Goal: Ask a question

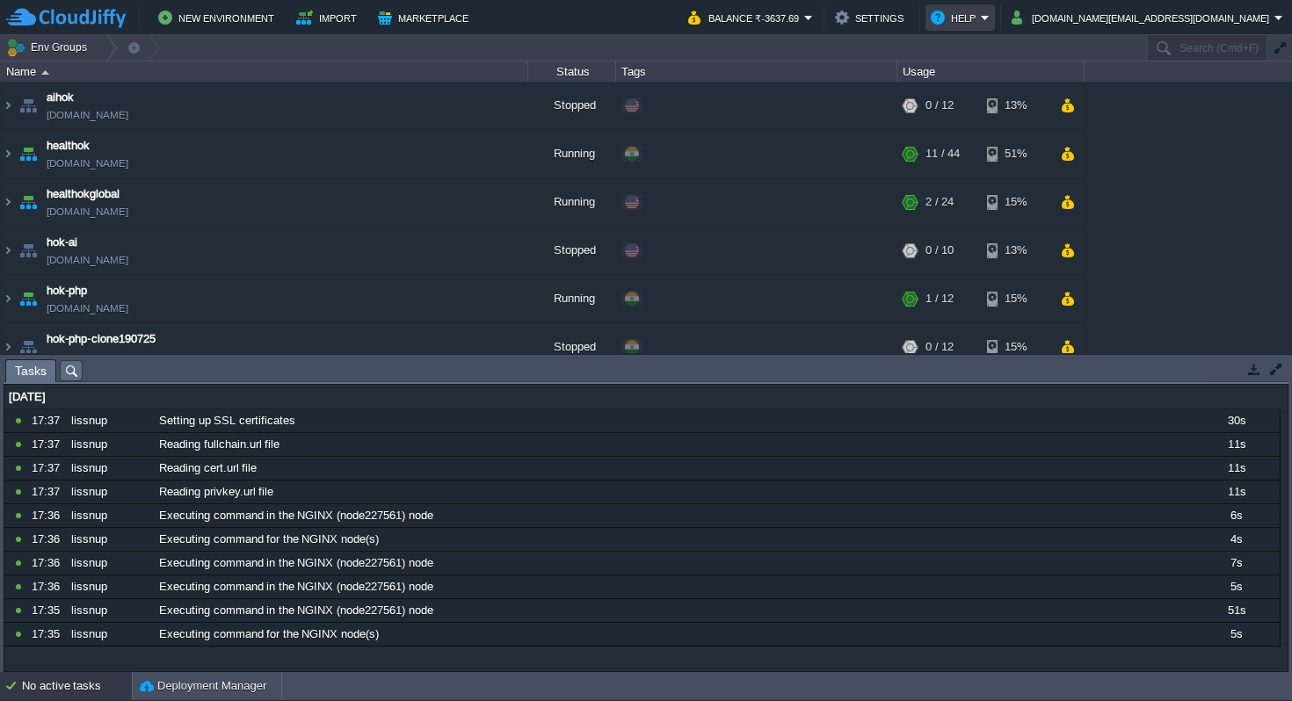
click at [990, 16] on em "Help" at bounding box center [960, 17] width 59 height 21
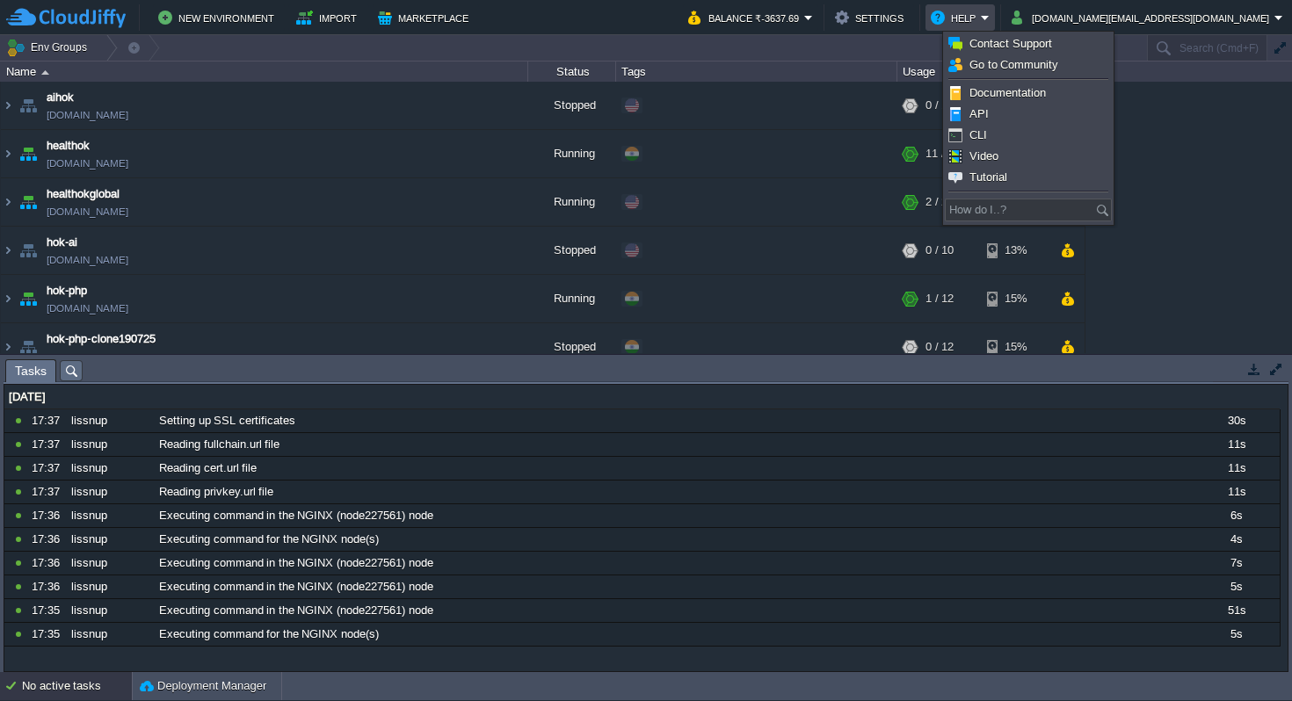
click at [995, 14] on td "Help" at bounding box center [960, 17] width 69 height 26
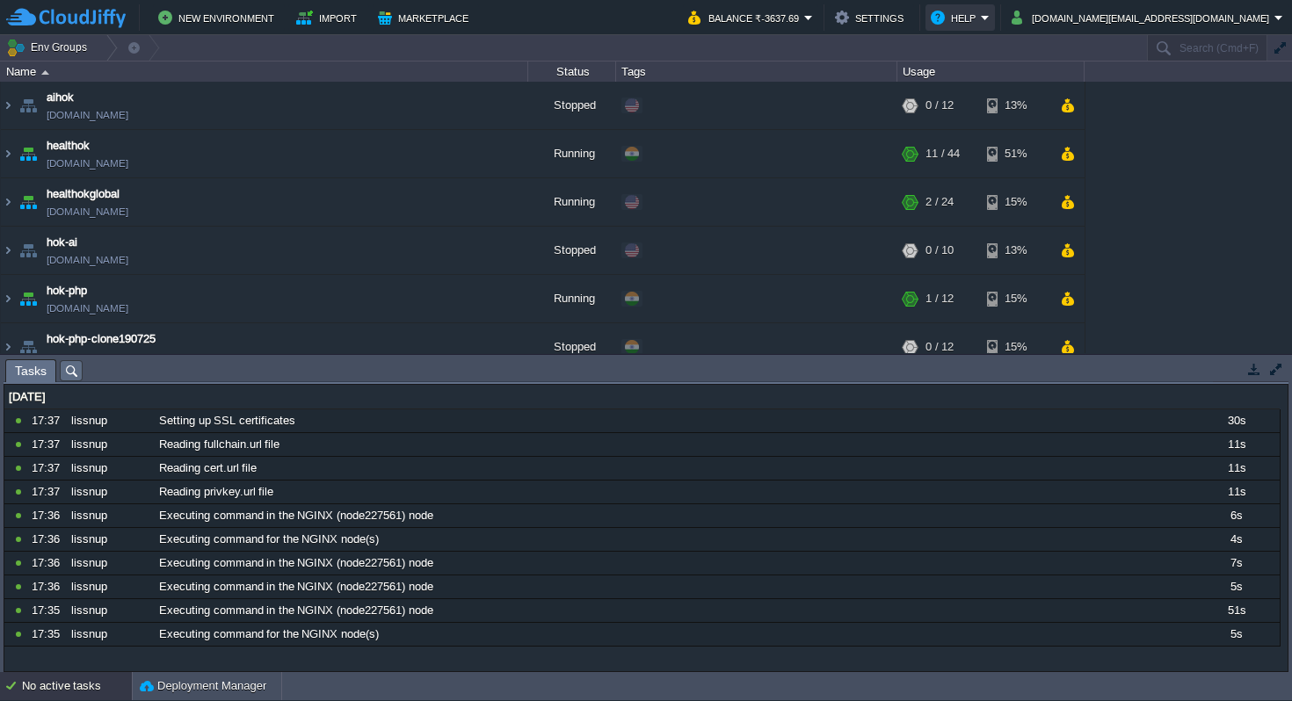
click at [981, 19] on button "Help" at bounding box center [956, 17] width 50 height 21
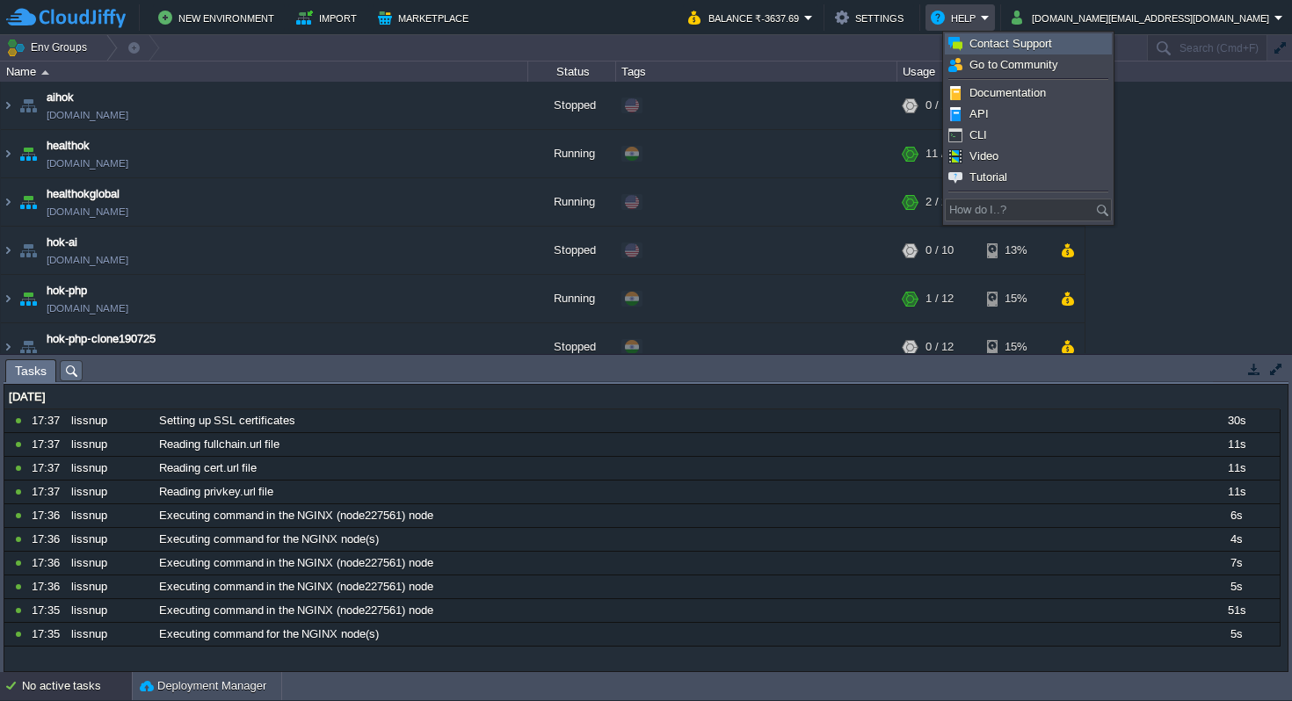
click at [1031, 44] on span "Contact Support" at bounding box center [1011, 43] width 83 height 13
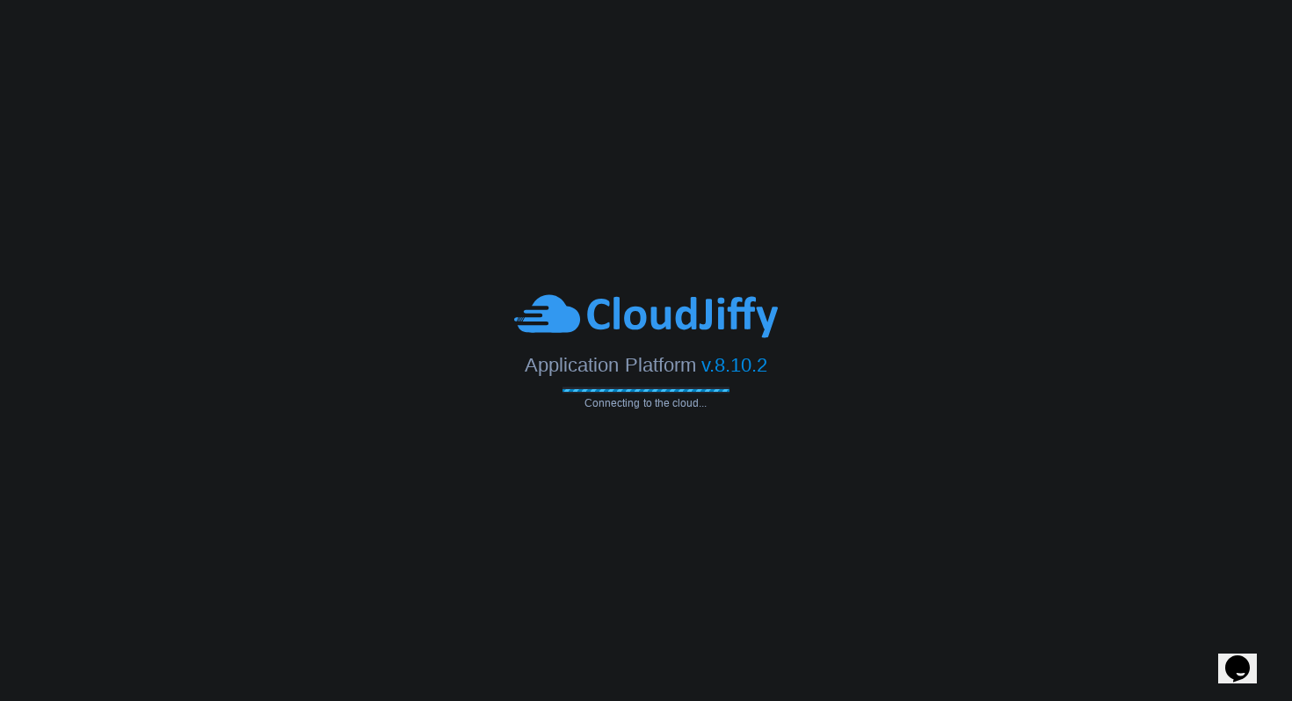
click at [1248, 656] on icon "$i18n('chat', 'chat_widget')" at bounding box center [1237, 669] width 25 height 26
type input "919971931767"
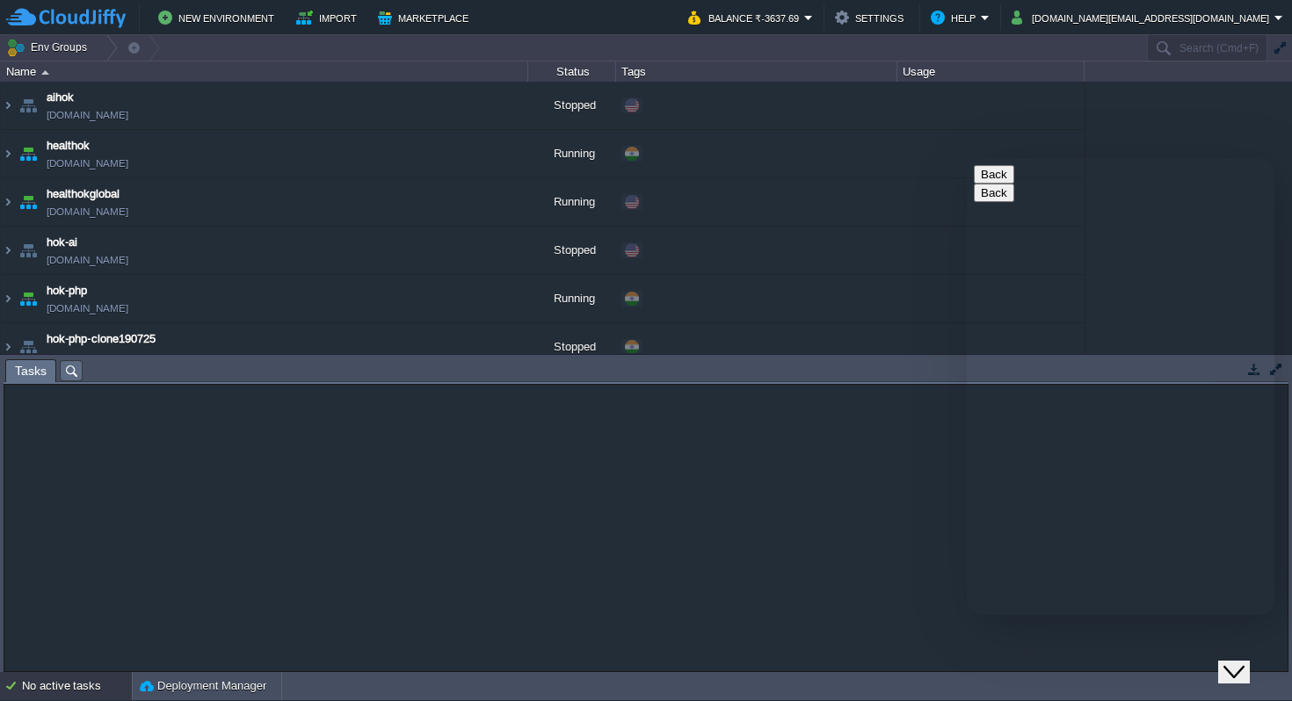
scroll to position [32, 0]
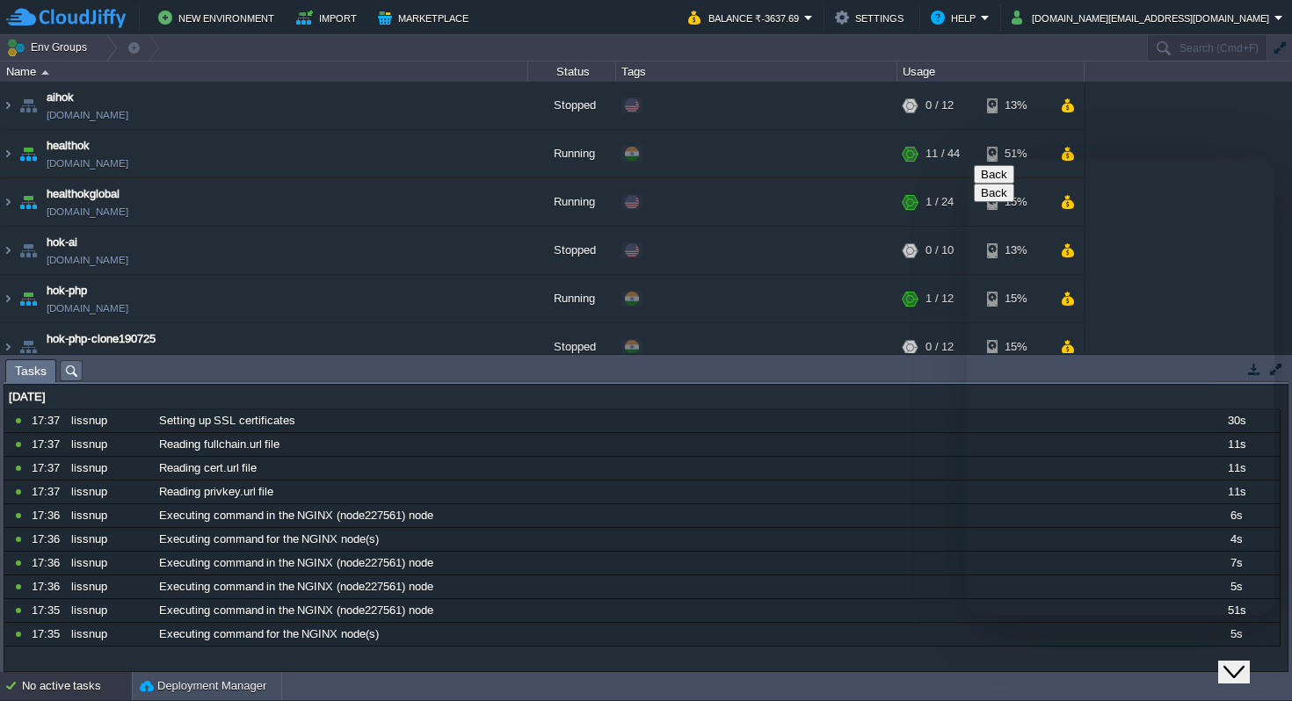
click at [967, 158] on textarea at bounding box center [967, 158] width 0 height 0
click at [1241, 662] on icon "Close Chat This icon closes the chat window." at bounding box center [1234, 672] width 21 height 21
click at [1070, 359] on span "how i can assist you?" at bounding box center [1017, 351] width 105 height 13
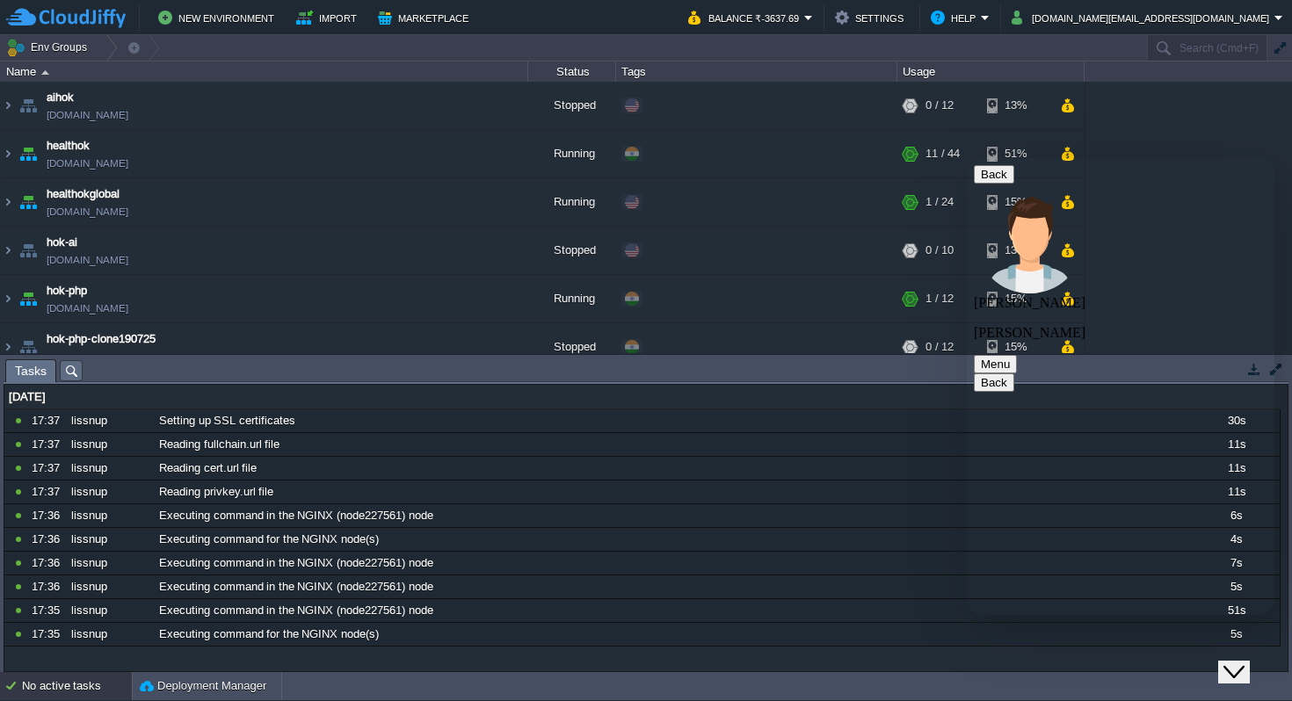
click at [967, 158] on textarea at bounding box center [967, 158] width 0 height 0
type textarea "there will be delay in making payment fo rmy invoice"
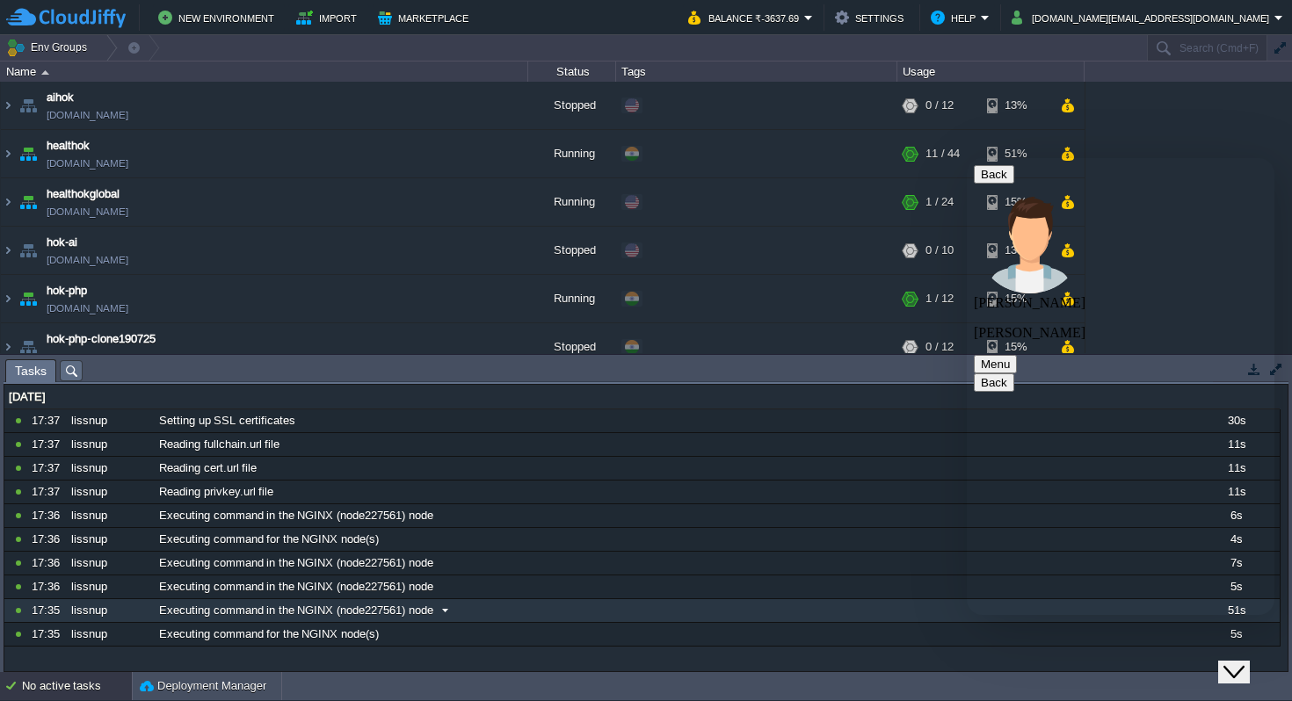
type textarea "if you want you can deactivate the account till payment is done. I just want to…"
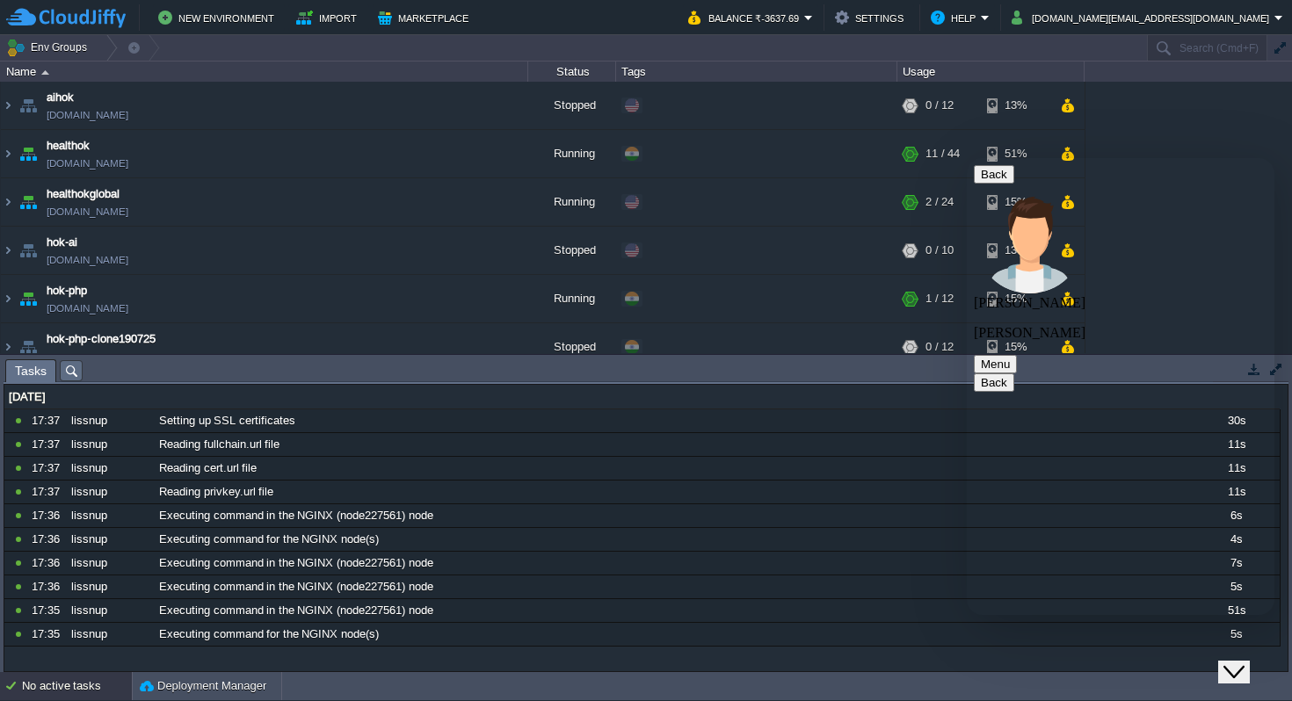
click at [967, 158] on textarea at bounding box center [967, 158] width 0 height 0
type textarea "Let me kmow"
click at [967, 158] on textarea at bounding box center [967, 158] width 0 height 0
type textarea "so what is next steps"
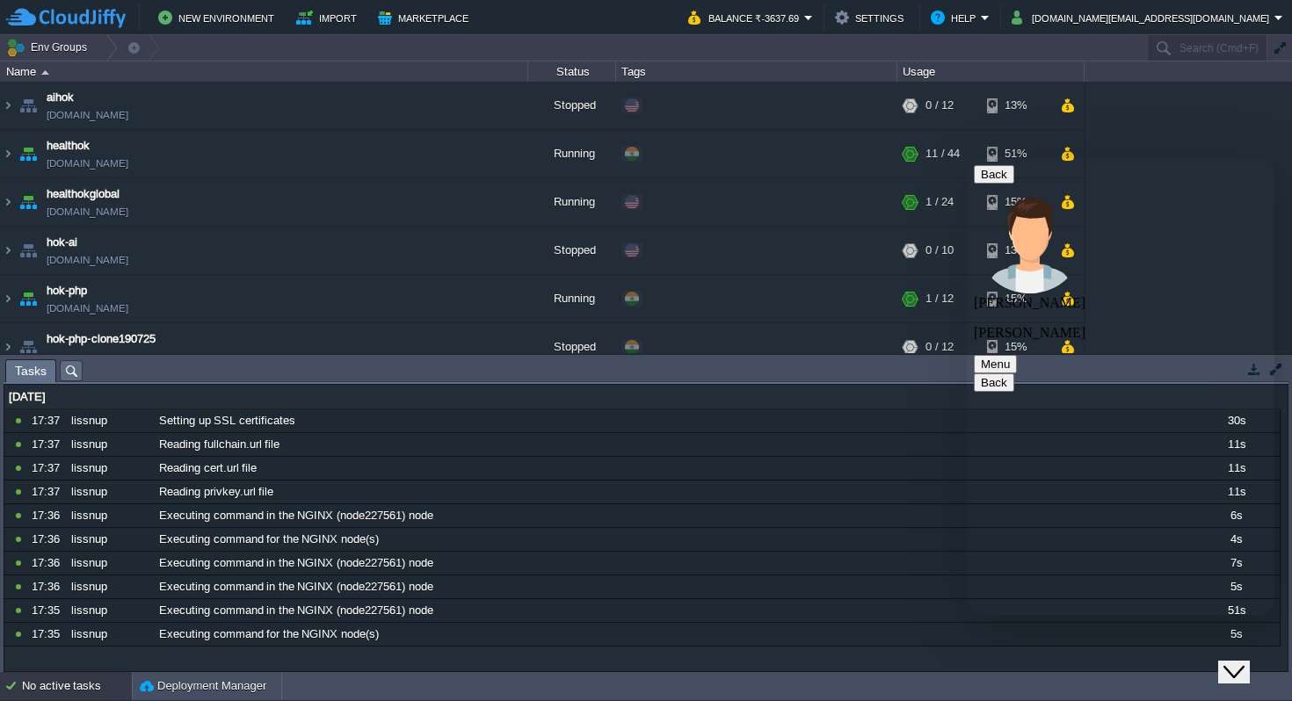
scroll to position [617, 0]
click at [967, 158] on textarea at bounding box center [967, 158] width 0 height 0
type textarea "i just informed ... if you can take it forward that will be good."
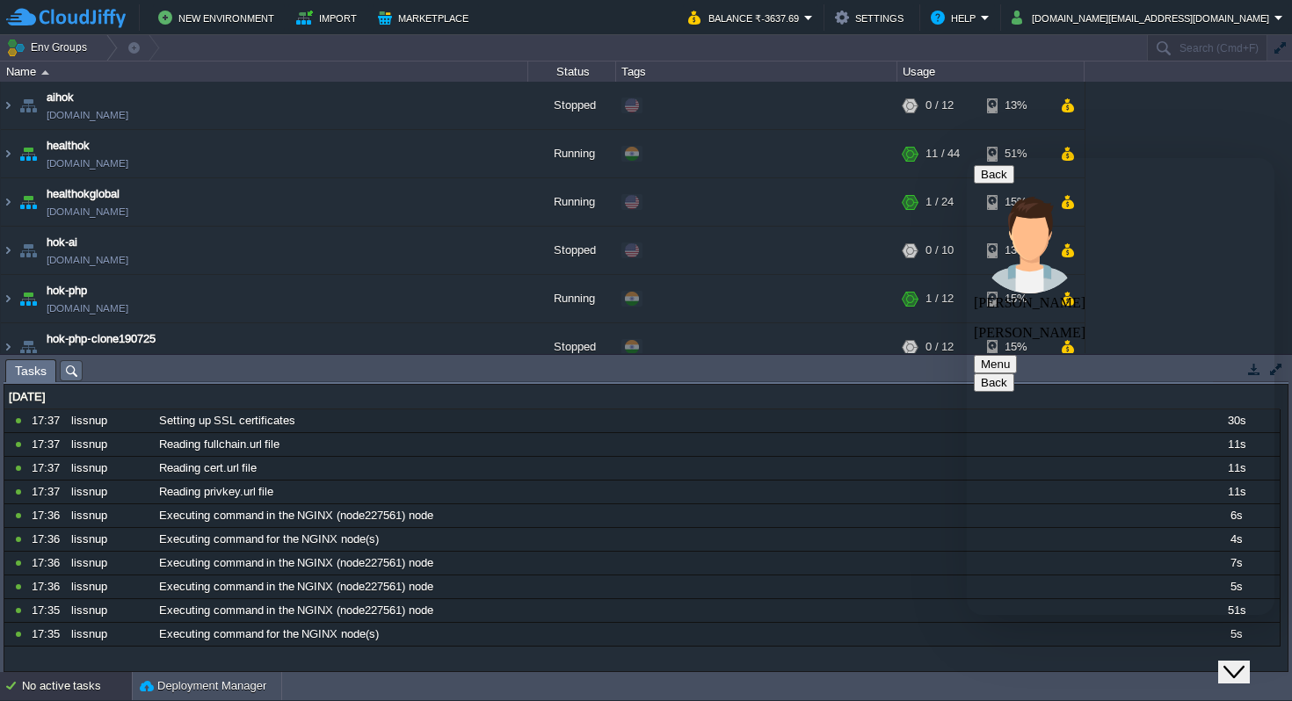
click at [1239, 662] on icon "Close Chat This icon closes the chat window." at bounding box center [1234, 672] width 21 height 21
